Goal: Transaction & Acquisition: Purchase product/service

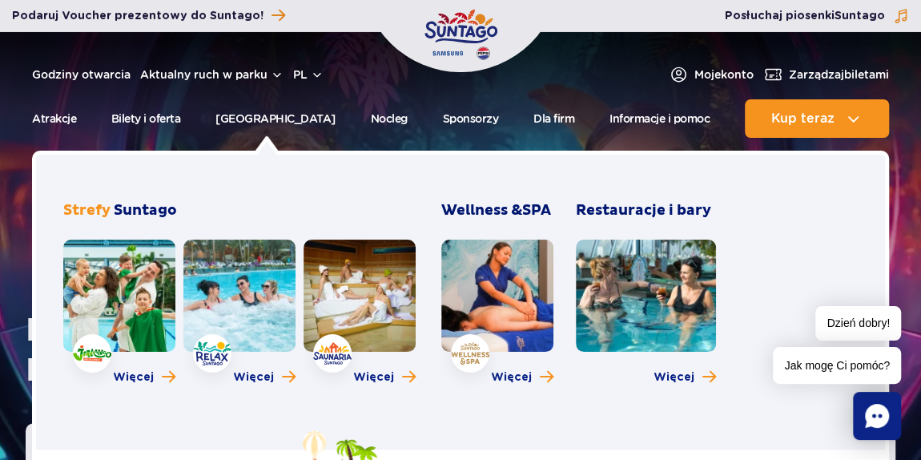
click at [220, 303] on link at bounding box center [239, 295] width 112 height 112
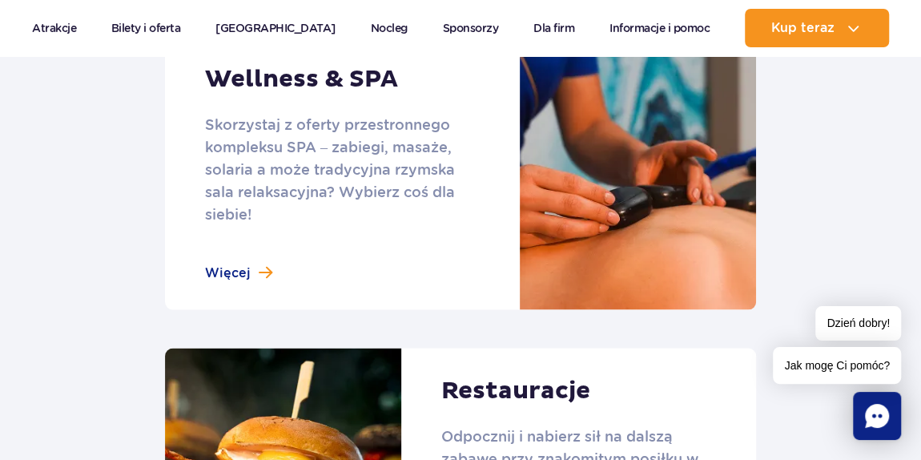
scroll to position [1456, 0]
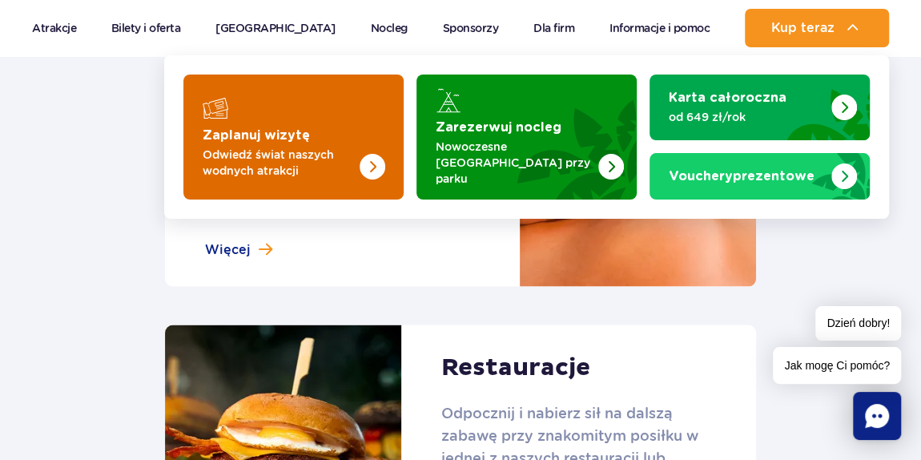
click at [308, 155] on p "Odwiedź świat naszych wodnych atrakcji" at bounding box center [281, 163] width 156 height 32
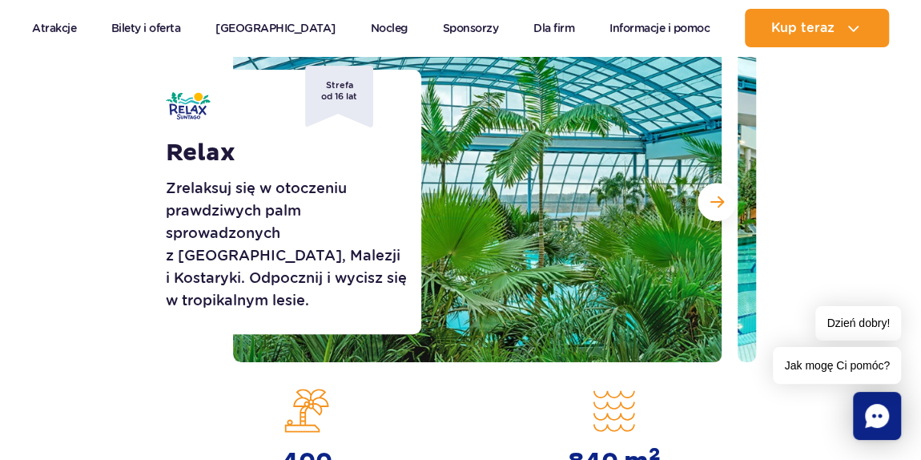
scroll to position [0, 0]
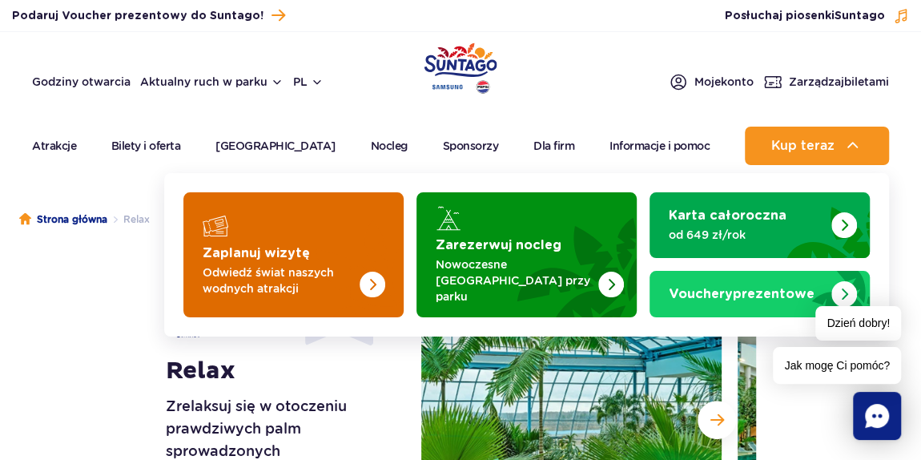
click at [328, 208] on img "Zaplanuj wizytę" at bounding box center [339, 254] width 127 height 125
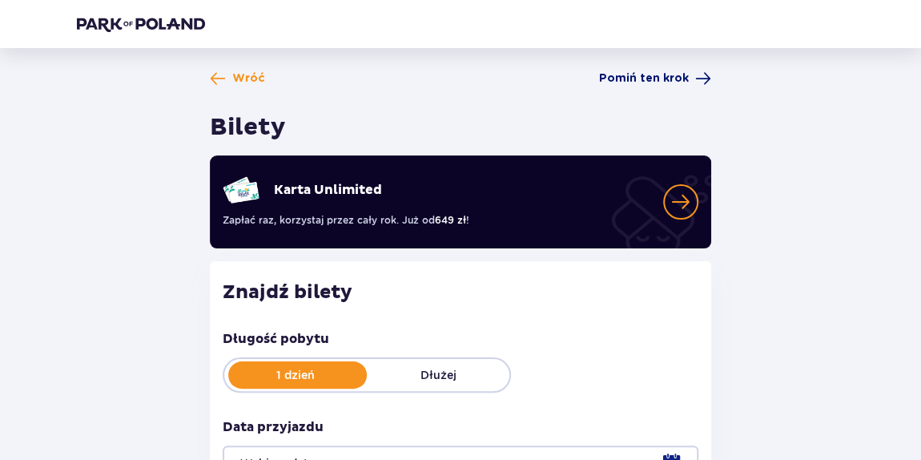
click at [661, 73] on span "Pomiń ten krok" at bounding box center [644, 78] width 90 height 16
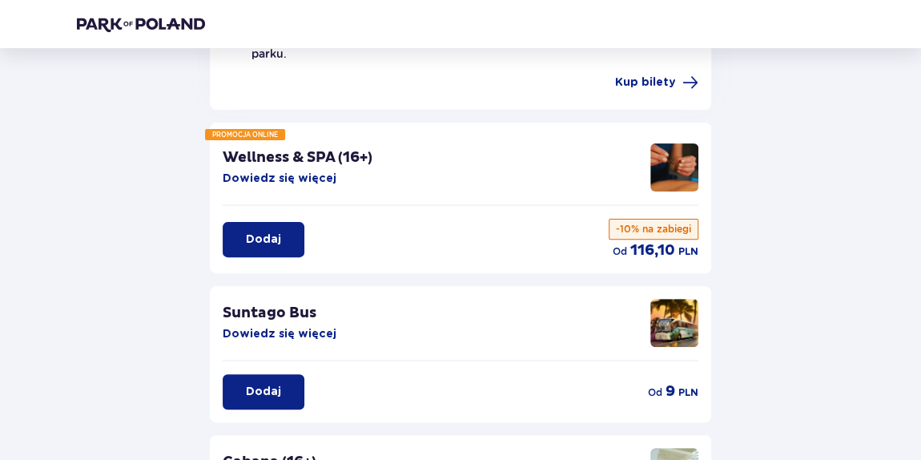
click at [276, 231] on p "Dodaj" at bounding box center [263, 239] width 35 height 16
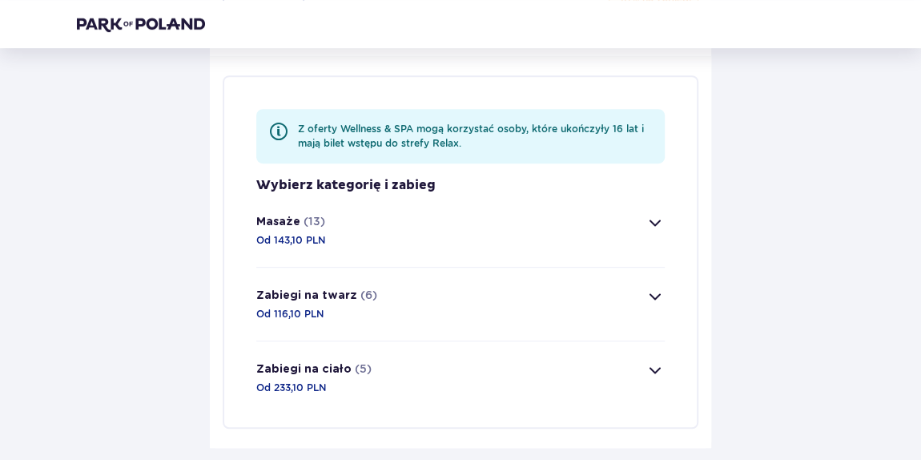
scroll to position [376, 0]
click at [321, 380] on p "Od 233,10 PLN" at bounding box center [291, 387] width 70 height 14
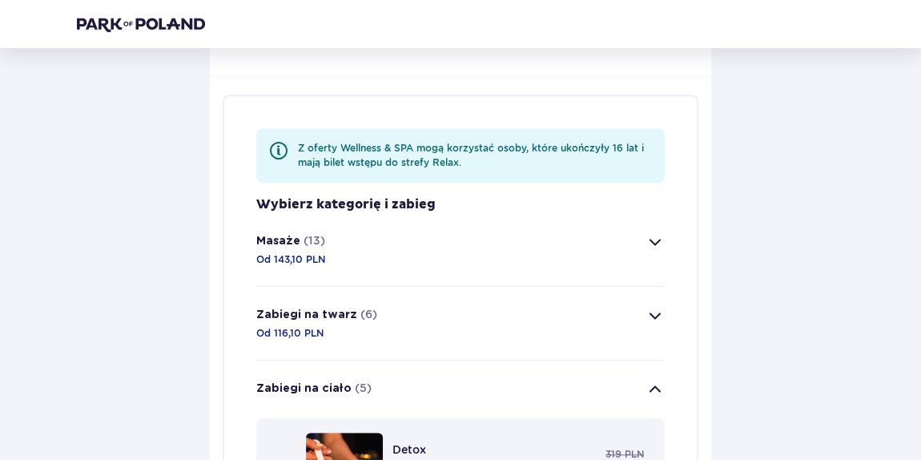
scroll to position [335, 0]
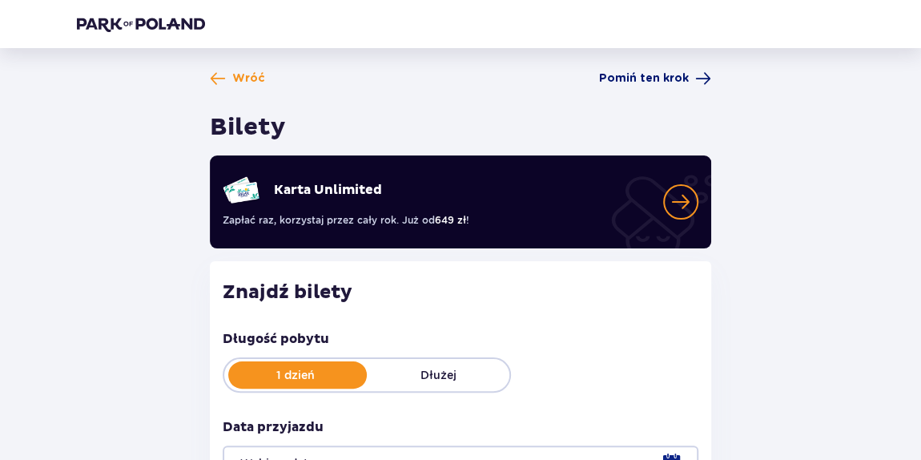
click at [608, 82] on span "Pomiń ten krok" at bounding box center [644, 78] width 90 height 16
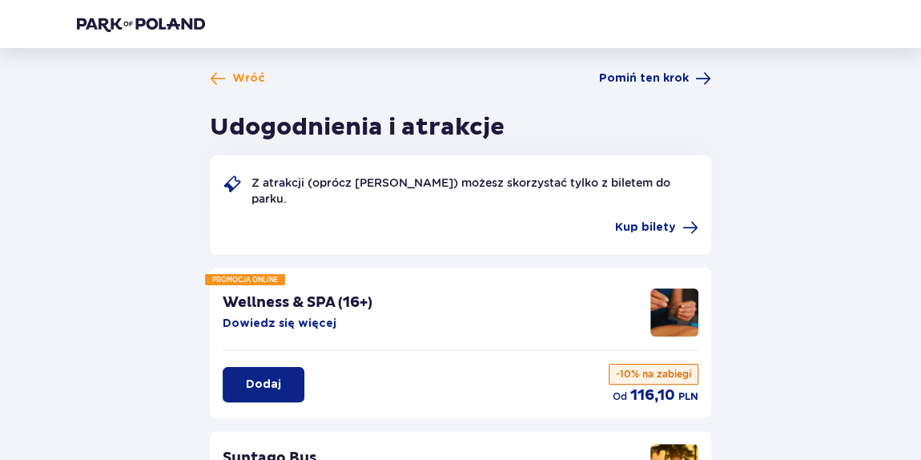
click at [285, 131] on h1 "Udogodnienia i atrakcje" at bounding box center [357, 127] width 295 height 30
